Goal: Find specific page/section: Find specific page/section

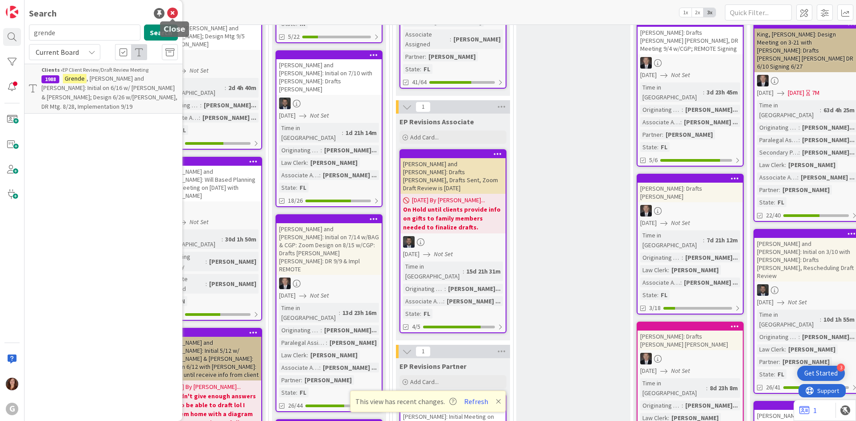
click at [173, 16] on icon at bounding box center [172, 13] width 11 height 11
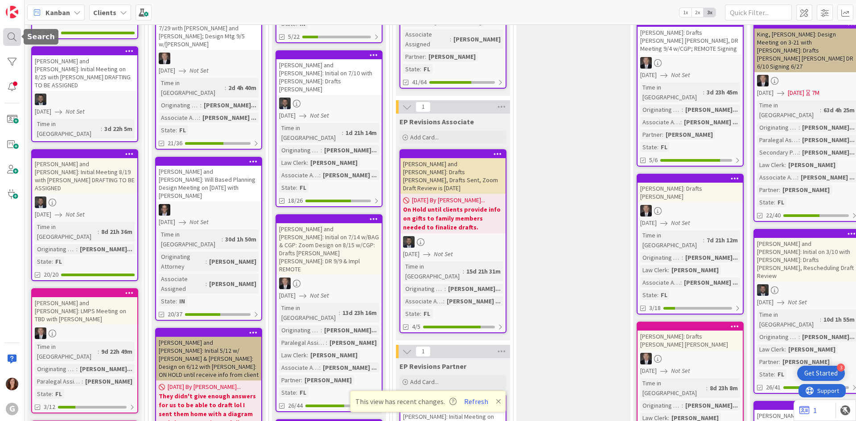
click at [10, 37] on div at bounding box center [12, 37] width 18 height 18
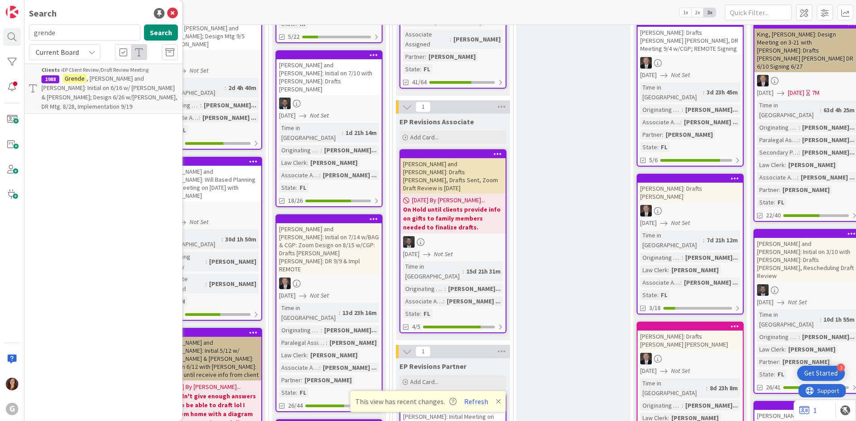
drag, startPoint x: 91, startPoint y: 34, endPoint x: 0, endPoint y: 32, distance: 90.6
click at [0, 32] on div "G Search grende Search Current Board Clients › EP Client Review/Draft Review Me…" at bounding box center [12, 210] width 25 height 421
click at [173, 16] on icon at bounding box center [172, 13] width 11 height 11
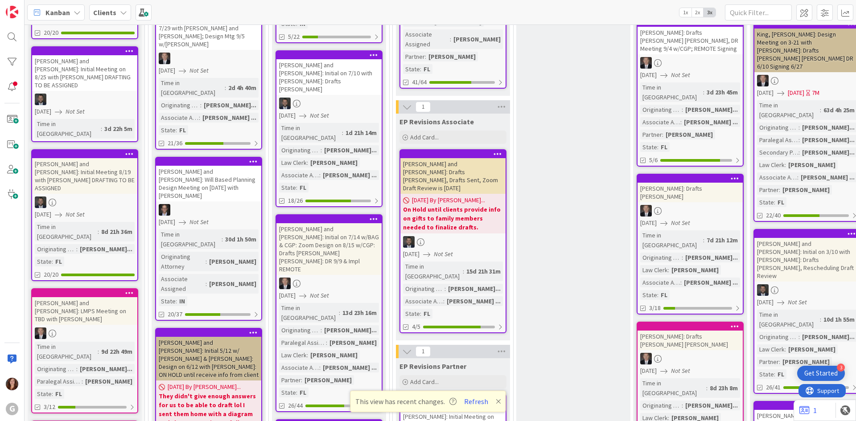
click at [113, 15] on b "Clients" at bounding box center [104, 12] width 23 height 9
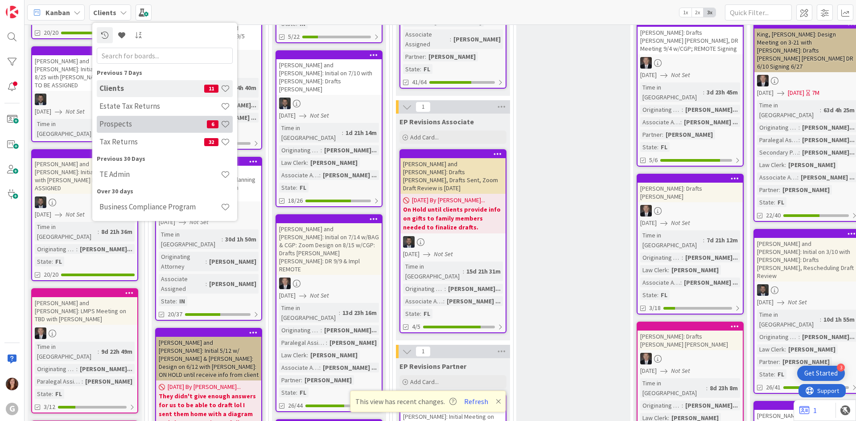
click at [109, 125] on h4 "Prospects" at bounding box center [152, 124] width 107 height 9
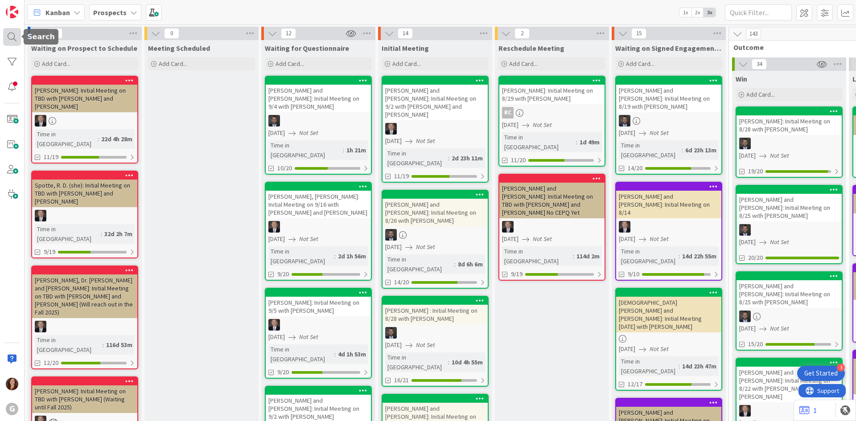
click at [14, 37] on div at bounding box center [12, 37] width 18 height 18
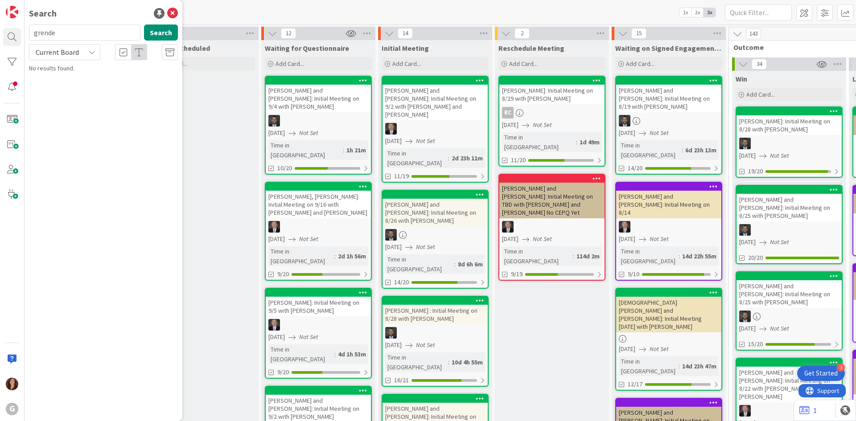
drag, startPoint x: 80, startPoint y: 35, endPoint x: 0, endPoint y: 27, distance: 80.2
click at [0, 27] on div "G Search grende Search Current Board No results found." at bounding box center [12, 210] width 25 height 421
type input "[PERSON_NAME]"
click at [78, 84] on p "[PERSON_NAME]: Initial Meeting on 8/28 with [PERSON_NAME]" at bounding box center [109, 83] width 136 height 19
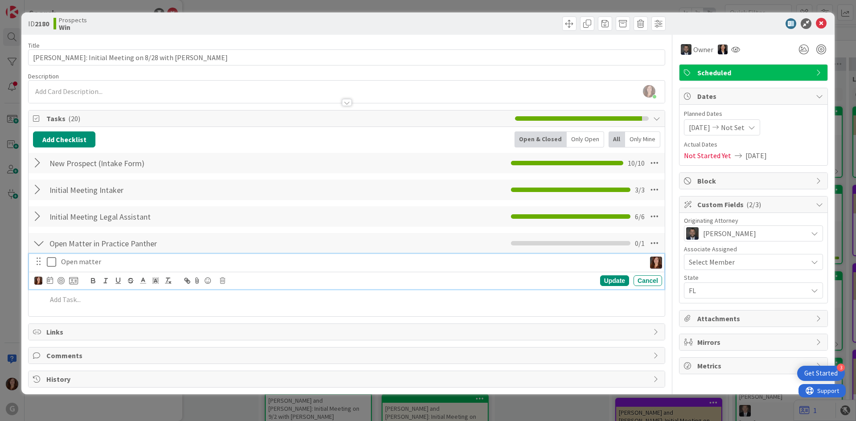
click at [48, 265] on icon at bounding box center [53, 262] width 13 height 11
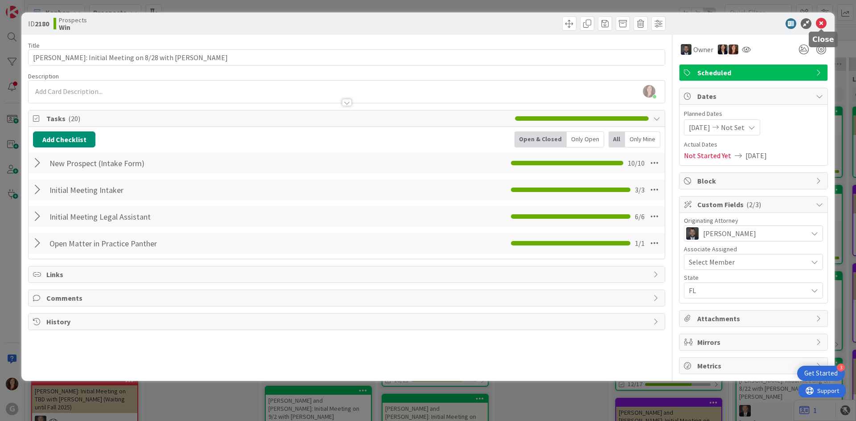
click at [820, 24] on icon at bounding box center [821, 23] width 11 height 11
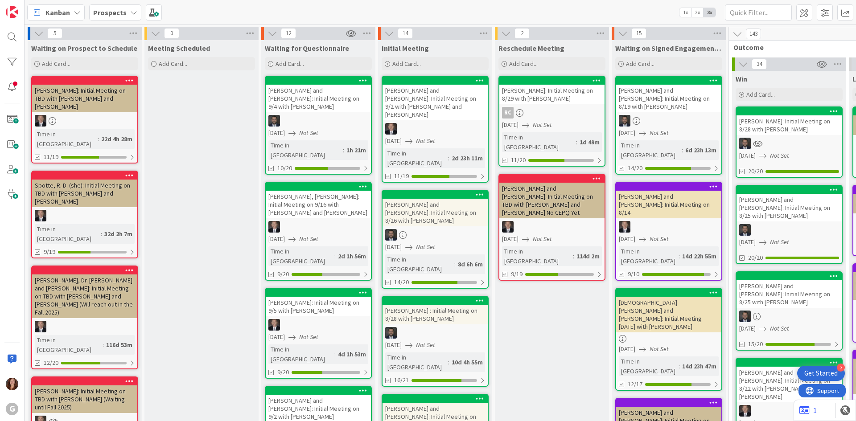
click at [122, 16] on b "Prospects" at bounding box center [109, 12] width 33 height 9
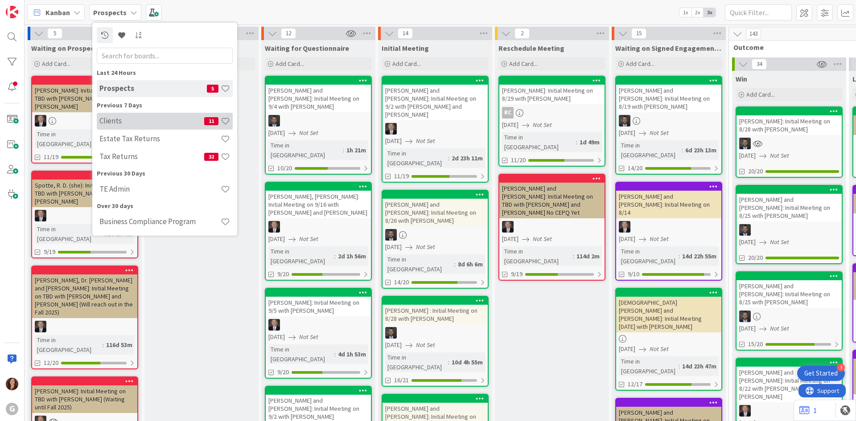
click at [129, 120] on h4 "Clients" at bounding box center [151, 120] width 105 height 9
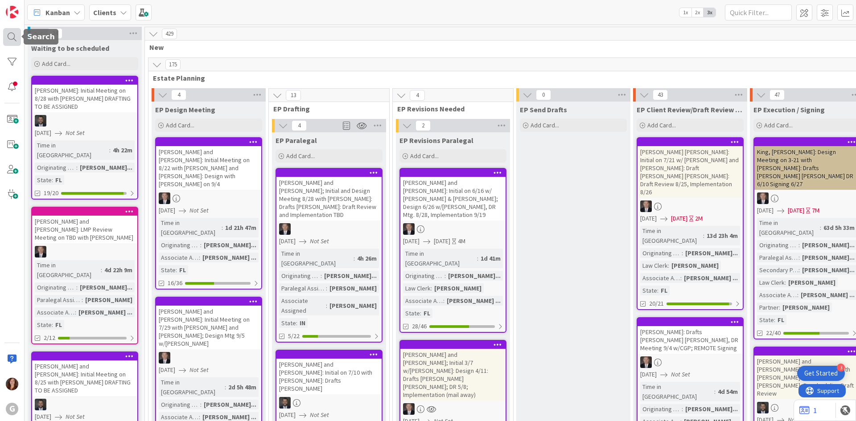
click at [12, 36] on div at bounding box center [12, 37] width 18 height 18
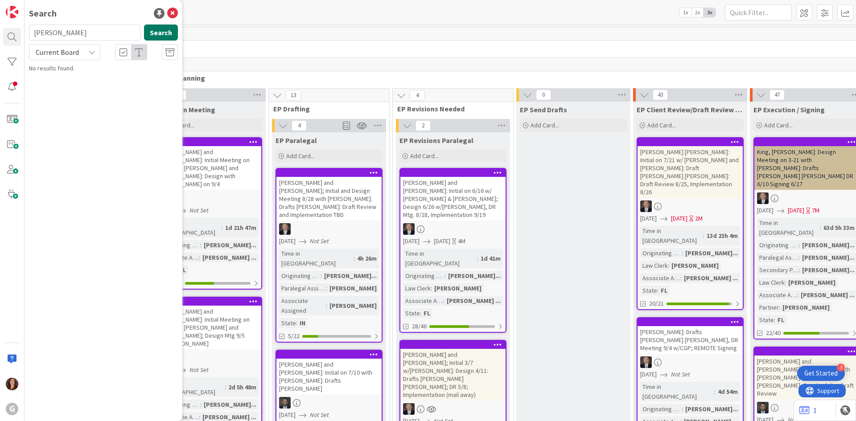
click at [157, 36] on button "Search" at bounding box center [161, 33] width 34 height 16
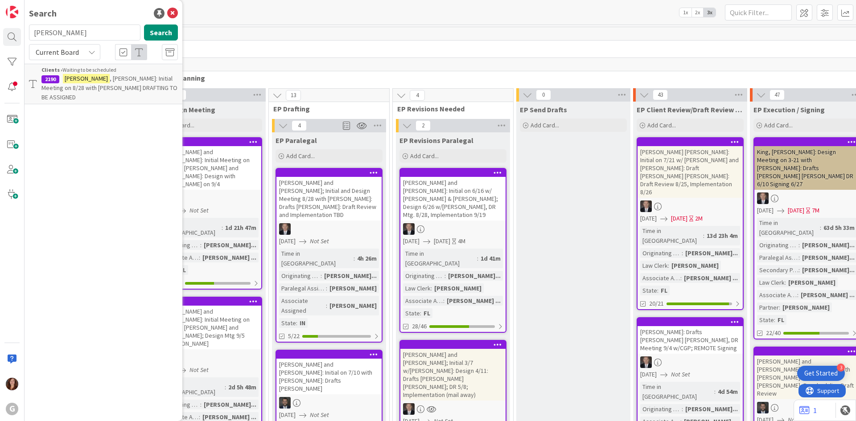
click at [108, 89] on span ", [PERSON_NAME]: Initial Meeting on 8/28 with [PERSON_NAME] DRAFTING TO BE ASSI…" at bounding box center [109, 87] width 136 height 27
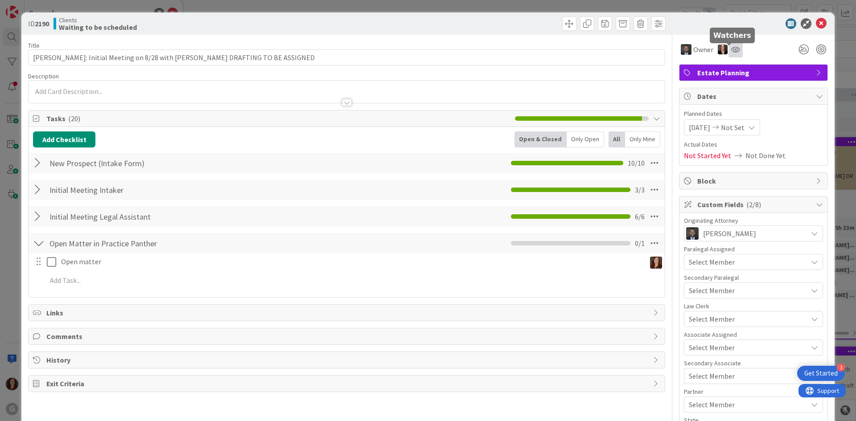
click at [731, 48] on icon at bounding box center [735, 49] width 9 height 7
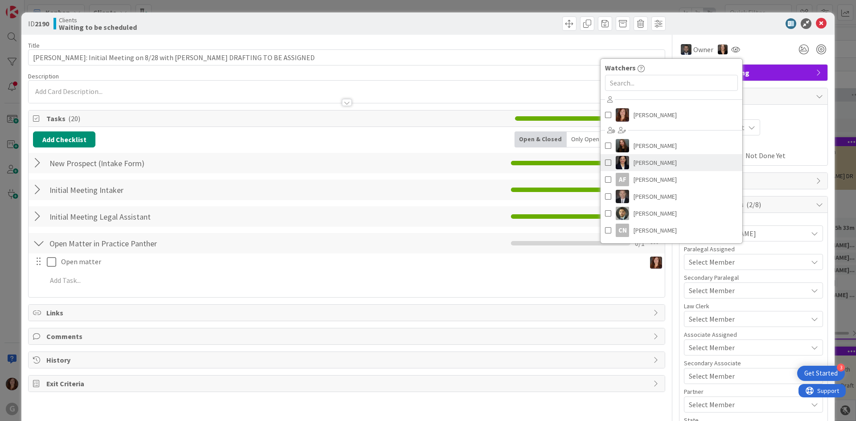
click at [605, 161] on span at bounding box center [608, 162] width 6 height 13
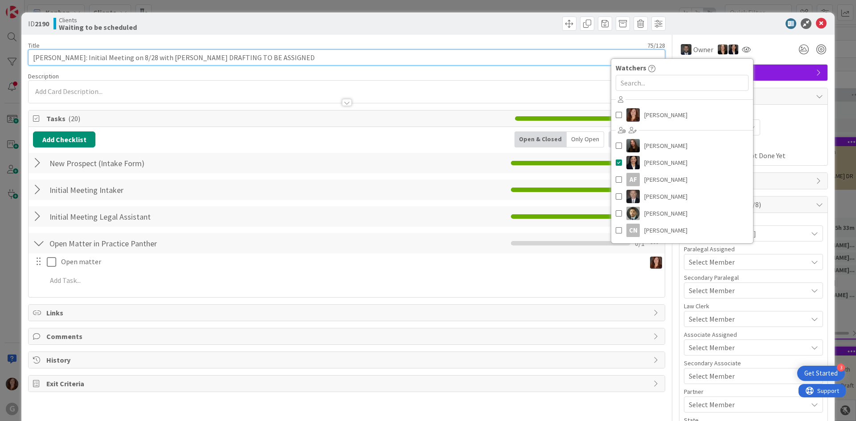
click at [533, 52] on input "[PERSON_NAME]: Initial Meeting on 8/28 with [PERSON_NAME] DRAFTING TO BE ASSIGN…" at bounding box center [346, 57] width 637 height 16
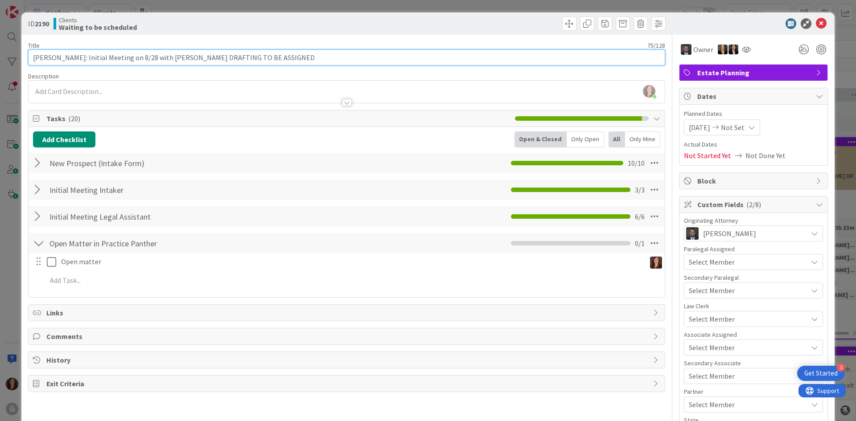
click at [313, 61] on input "[PERSON_NAME]: Initial Meeting on 8/28 with [PERSON_NAME] DRAFTING TO BE ASSIGN…" at bounding box center [346, 57] width 637 height 16
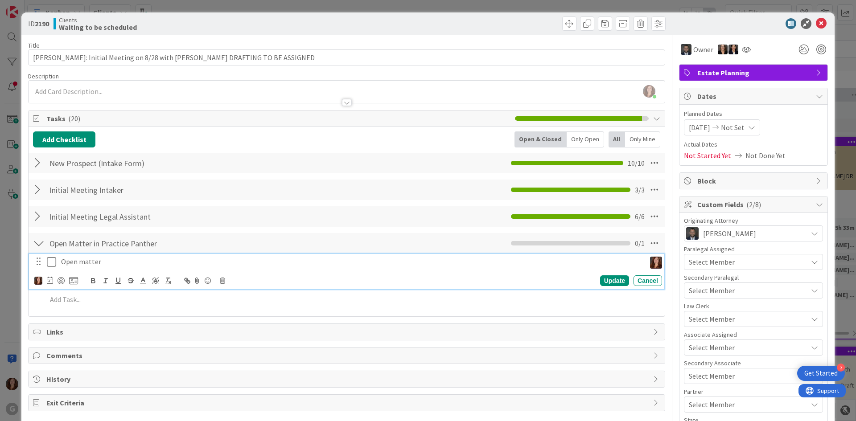
click at [51, 264] on icon at bounding box center [53, 262] width 13 height 11
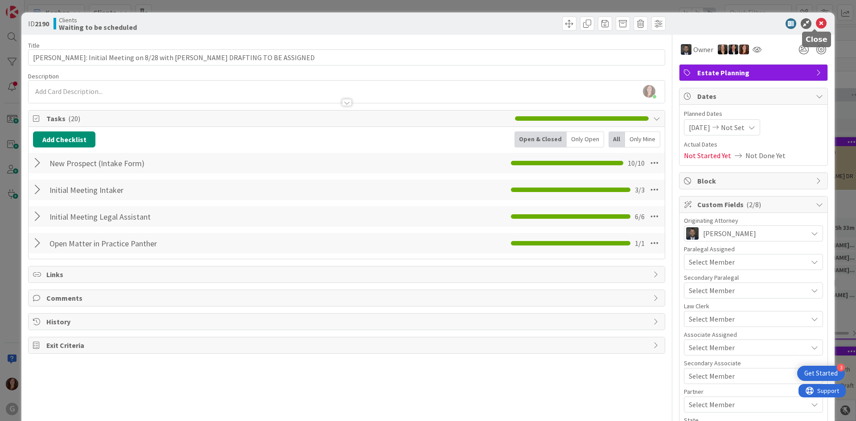
click at [816, 27] on icon at bounding box center [821, 23] width 11 height 11
